Goal: Navigation & Orientation: Find specific page/section

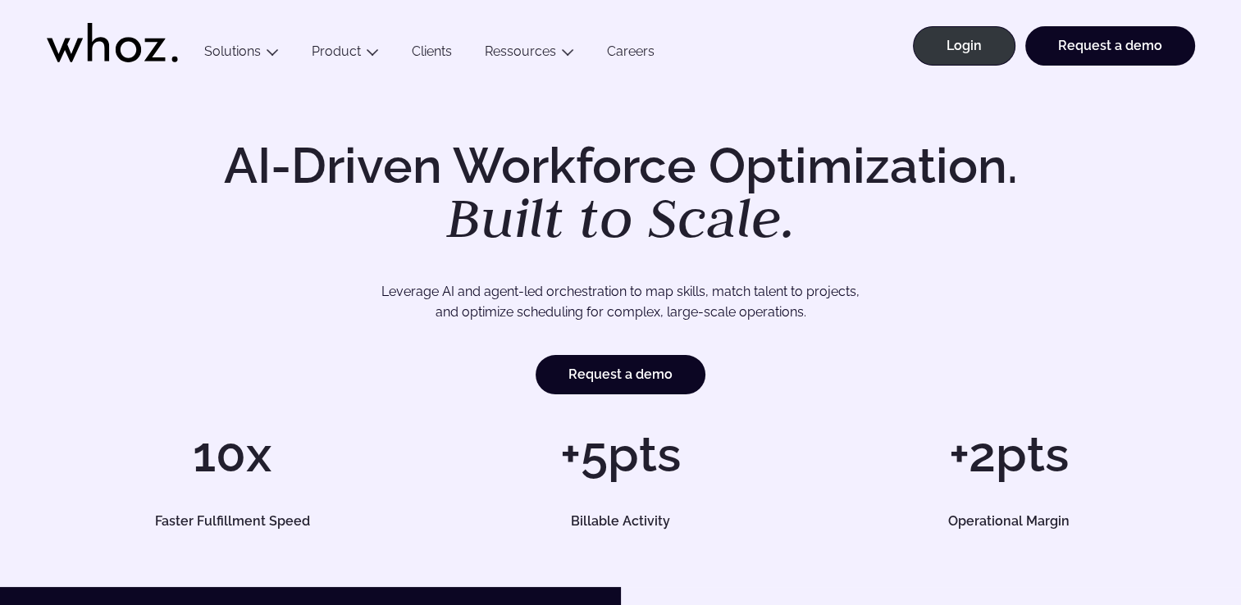
click at [417, 56] on link "Clients" at bounding box center [431, 54] width 73 height 22
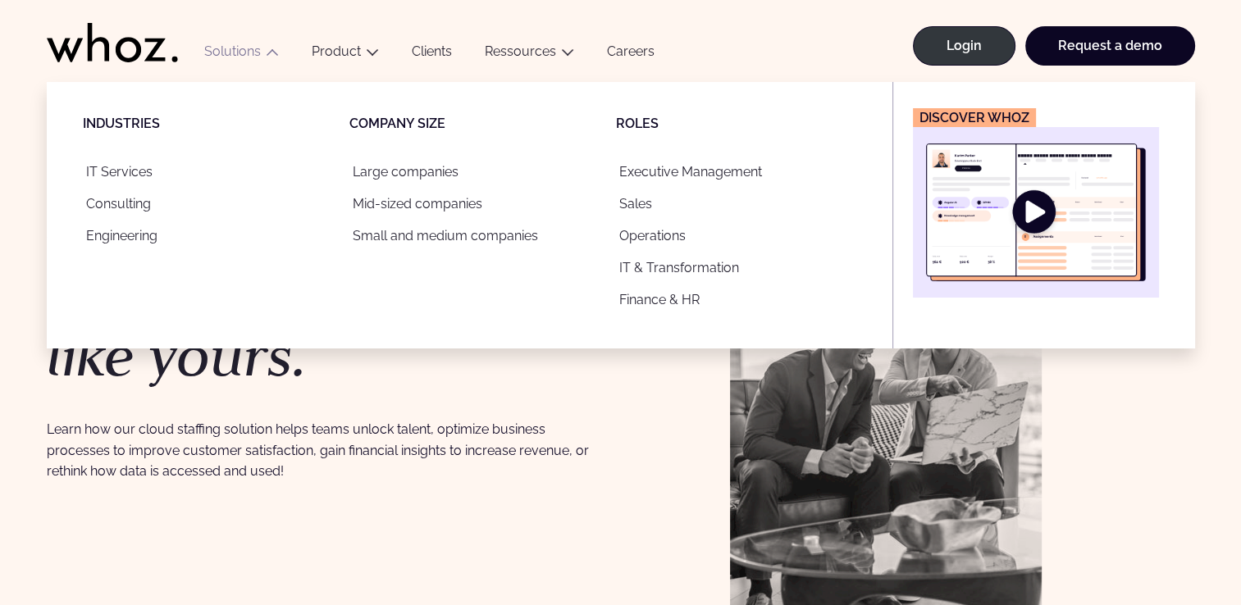
click at [241, 54] on button "Solutions" at bounding box center [241, 54] width 107 height 22
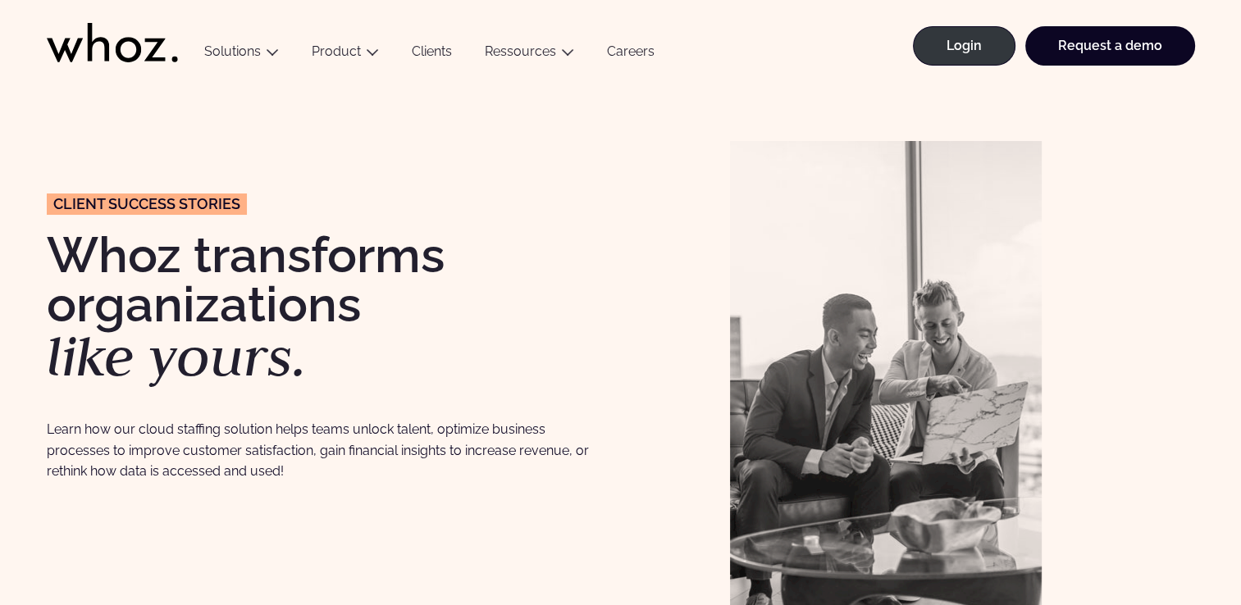
click at [241, 54] on button "Solutions" at bounding box center [241, 54] width 107 height 22
click at [628, 54] on link "Careers" at bounding box center [630, 54] width 80 height 22
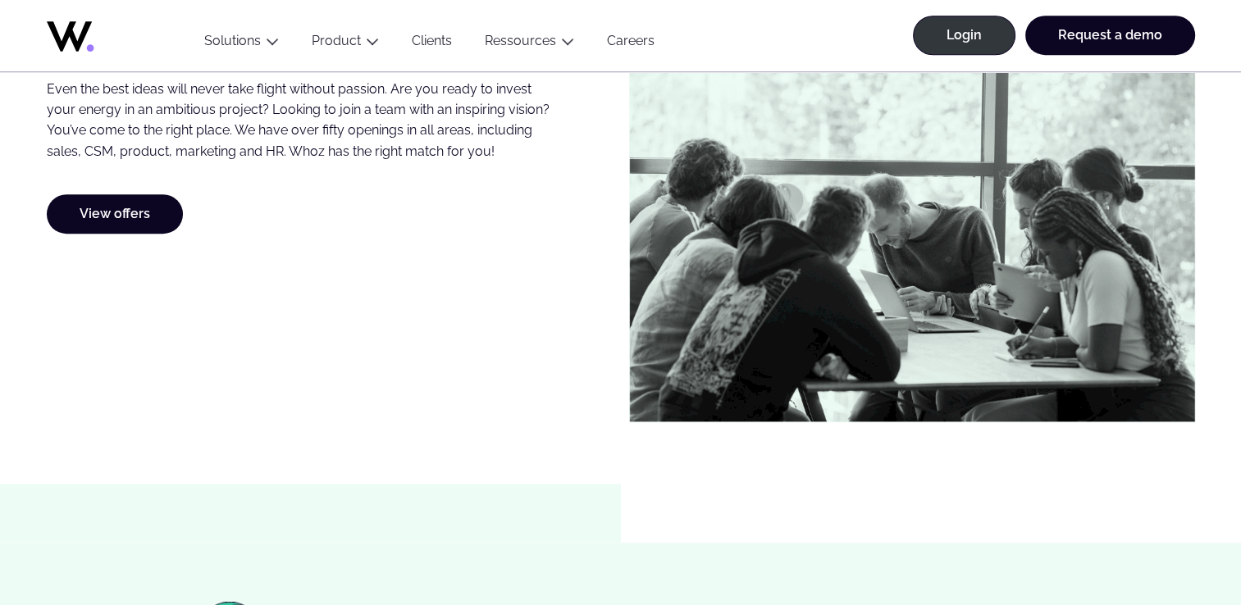
scroll to position [820, 0]
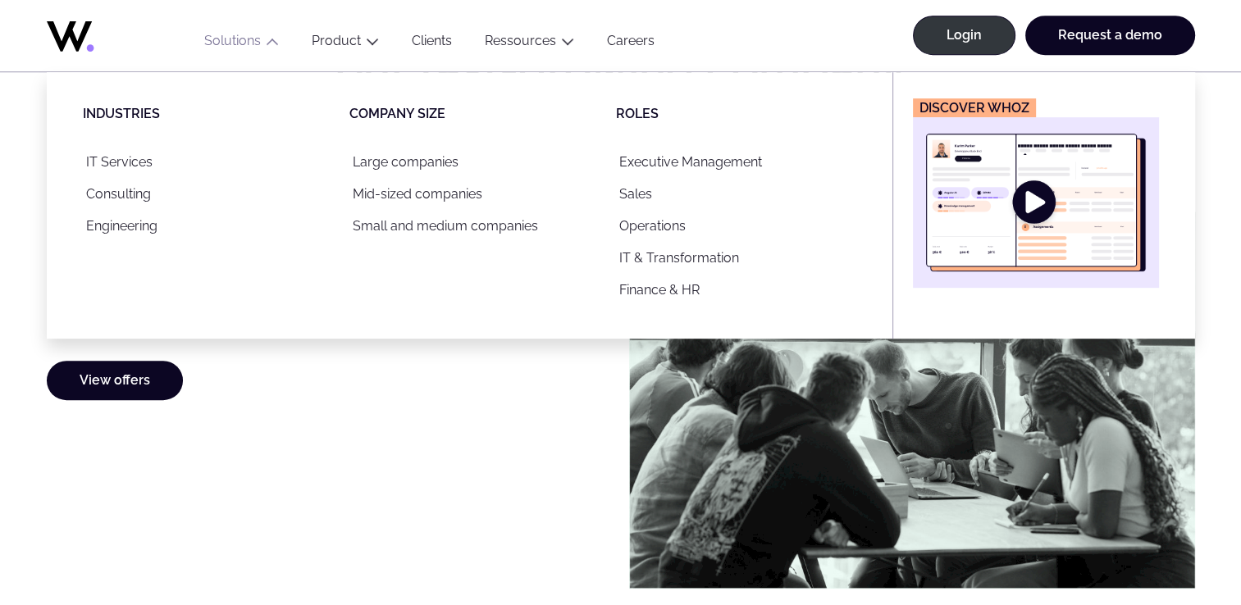
click at [243, 41] on button "Solutions" at bounding box center [241, 44] width 107 height 22
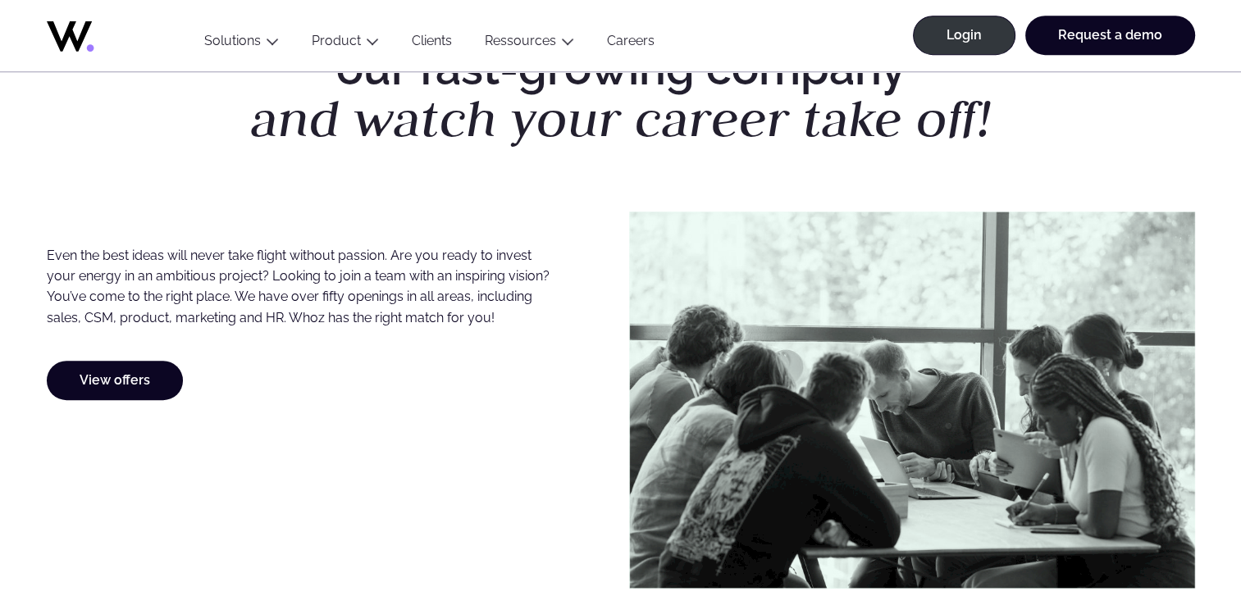
click at [243, 41] on button "Solutions" at bounding box center [241, 44] width 107 height 22
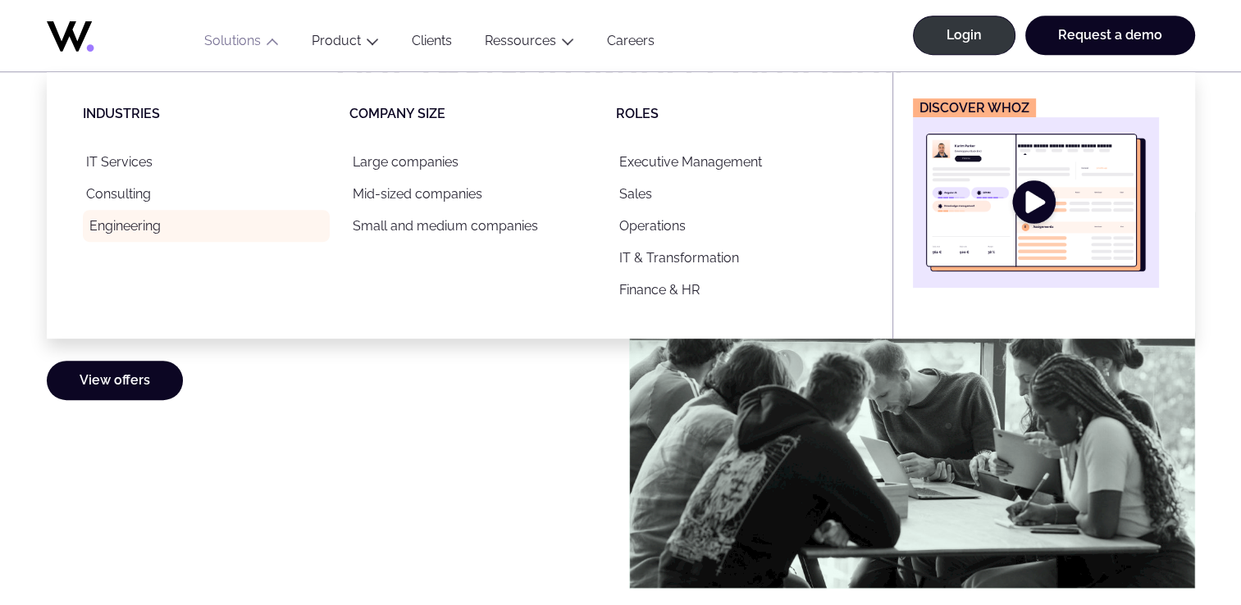
click at [144, 234] on link "Engineering" at bounding box center [206, 226] width 247 height 32
